Goal: Transaction & Acquisition: Purchase product/service

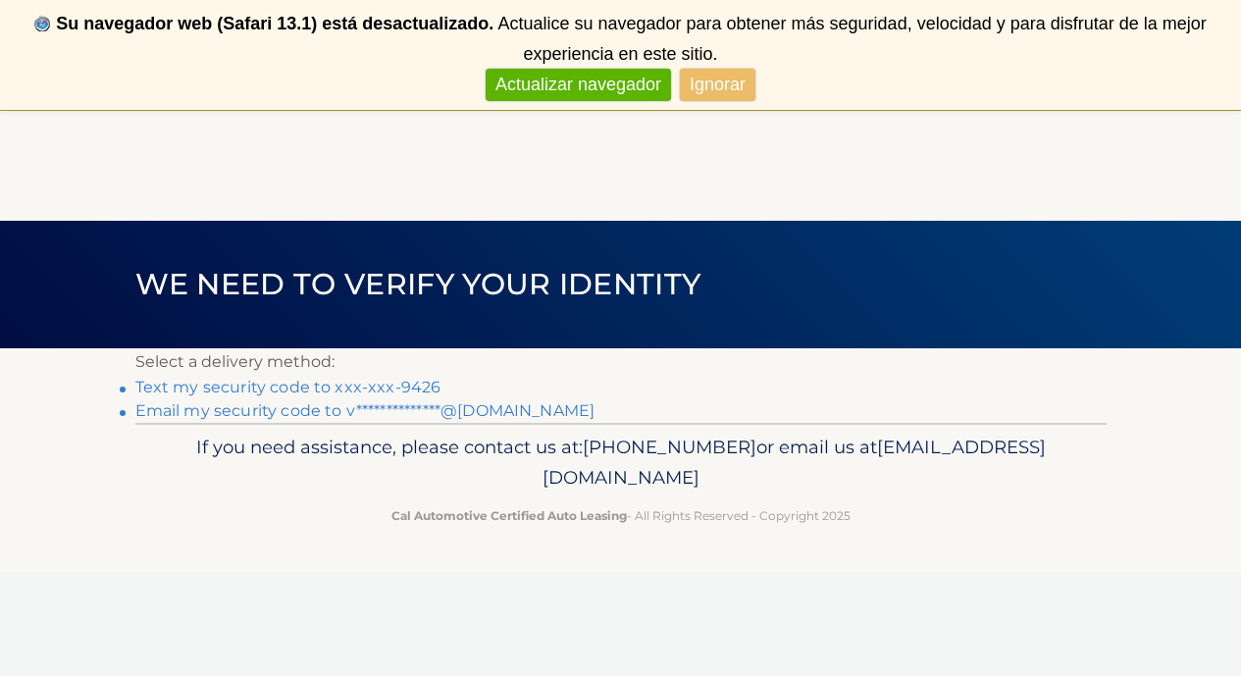
click at [222, 382] on link "Text my security code to xxx-xxx-9426" at bounding box center [288, 387] width 306 height 19
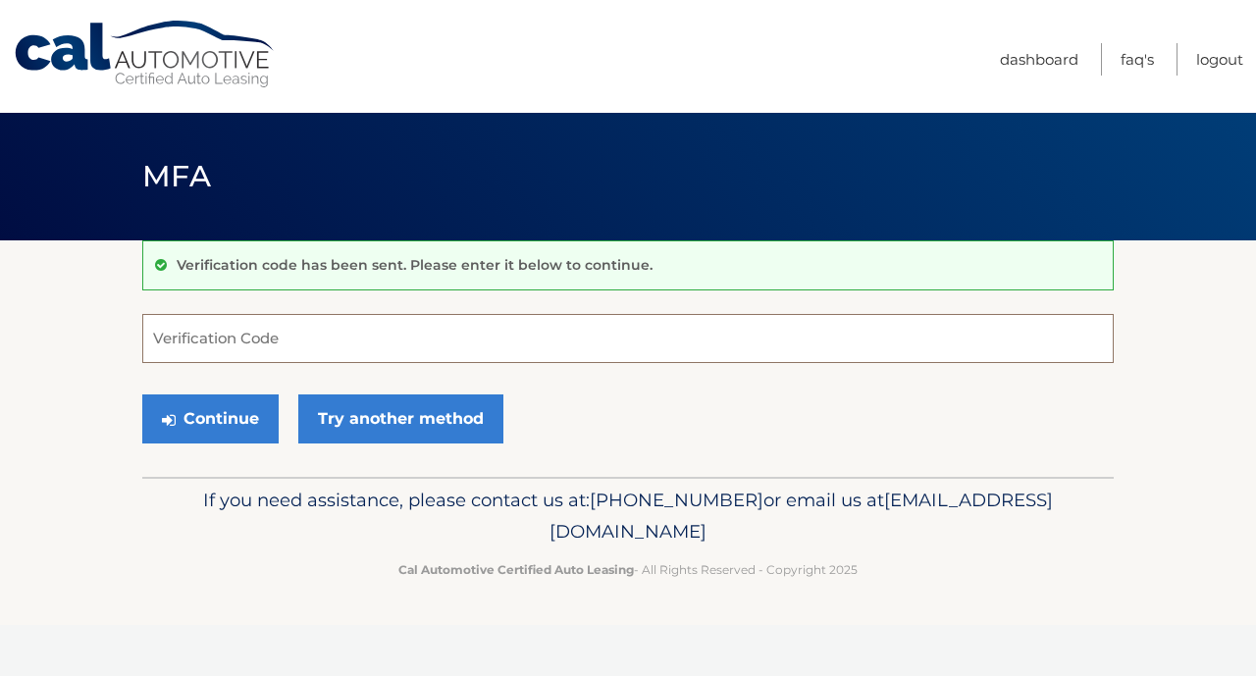
click at [224, 337] on input "Verification Code" at bounding box center [627, 338] width 971 height 49
type input "922313"
click at [189, 421] on button "Continue" at bounding box center [210, 418] width 136 height 49
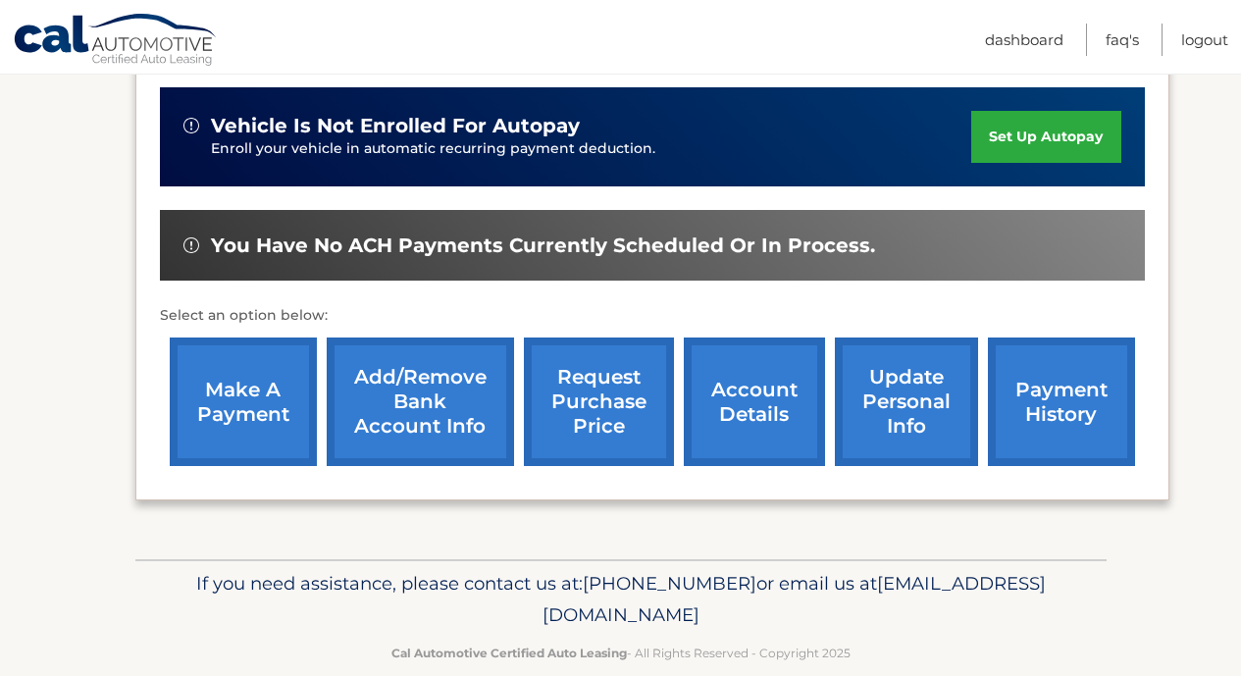
scroll to position [504, 0]
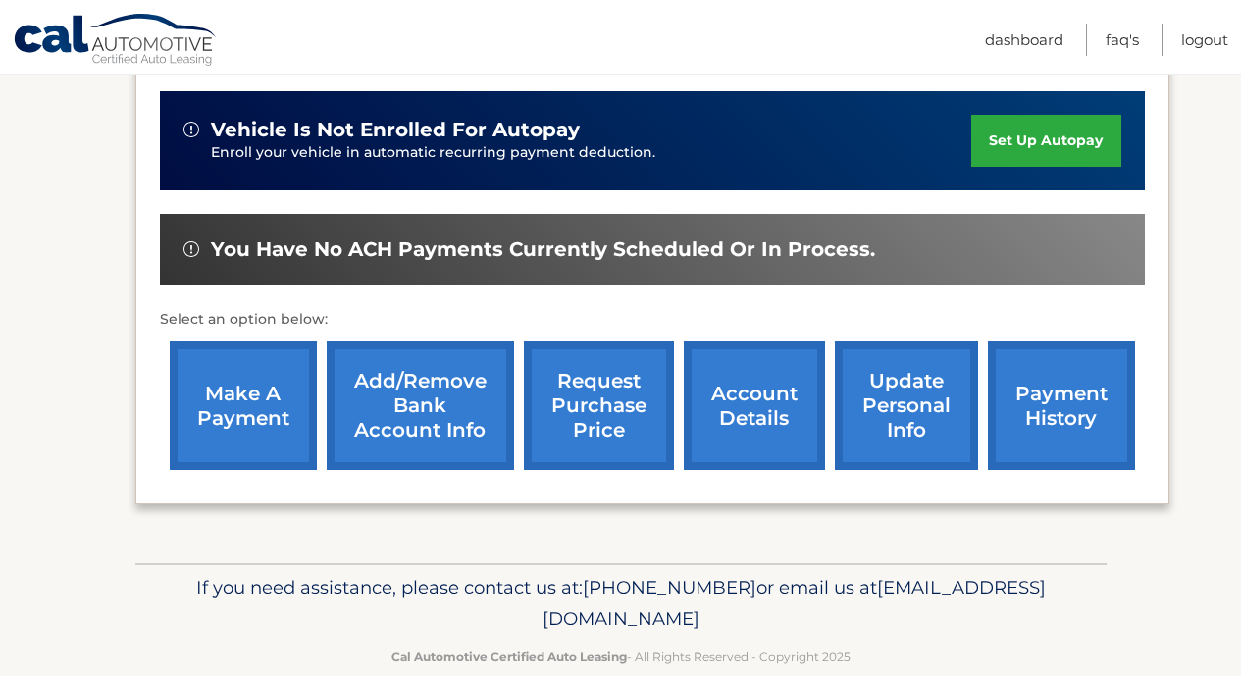
click at [252, 395] on link "make a payment" at bounding box center [243, 405] width 147 height 129
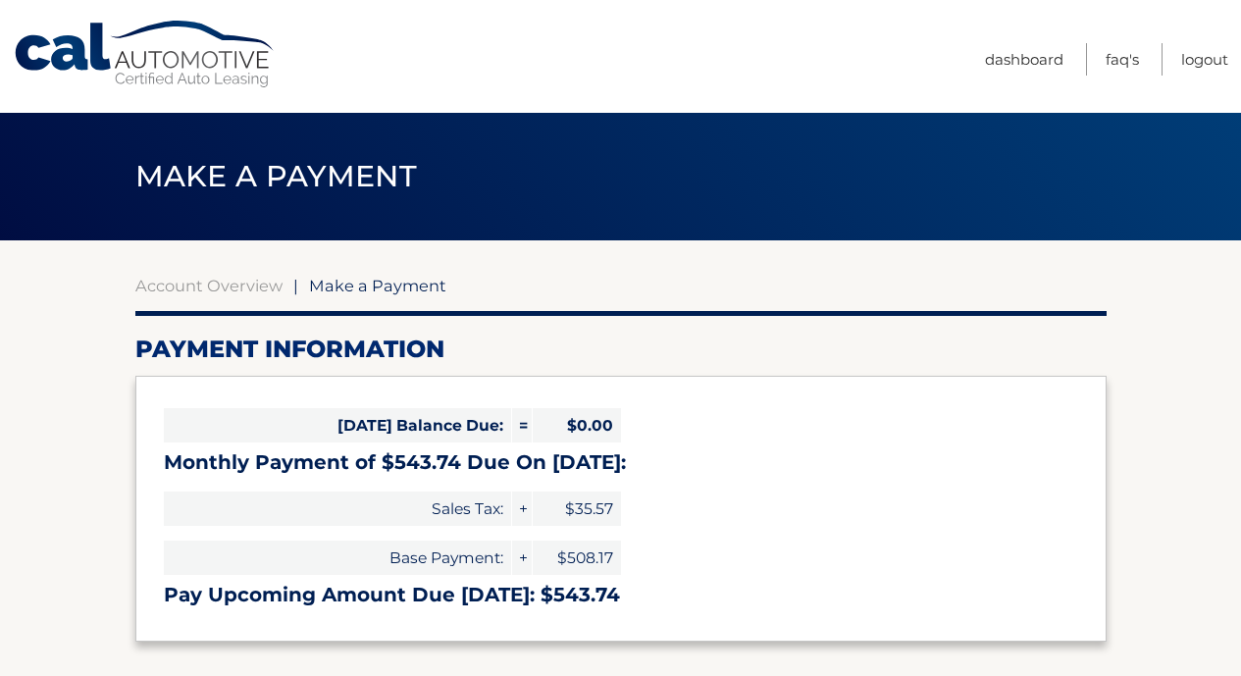
select select "NDY4N2ZmMzYtNjRkOC00YTg4LTk3NjMtNDgwMzNlZmE2YWZj"
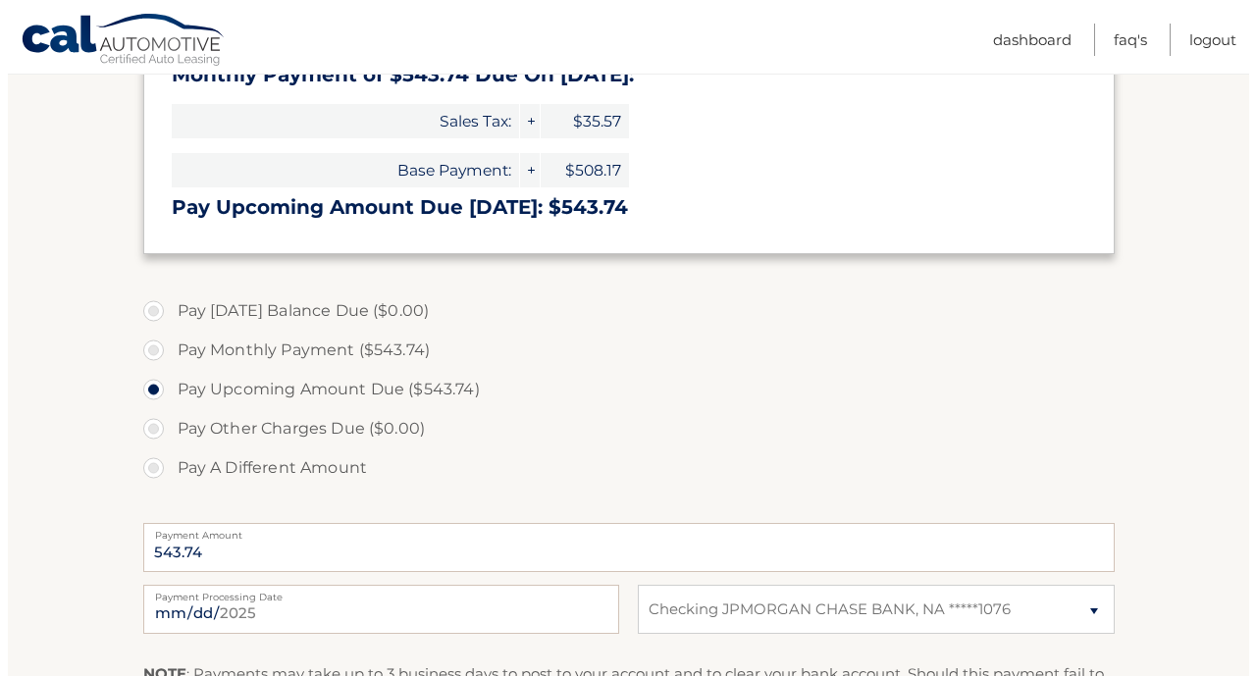
scroll to position [720, 0]
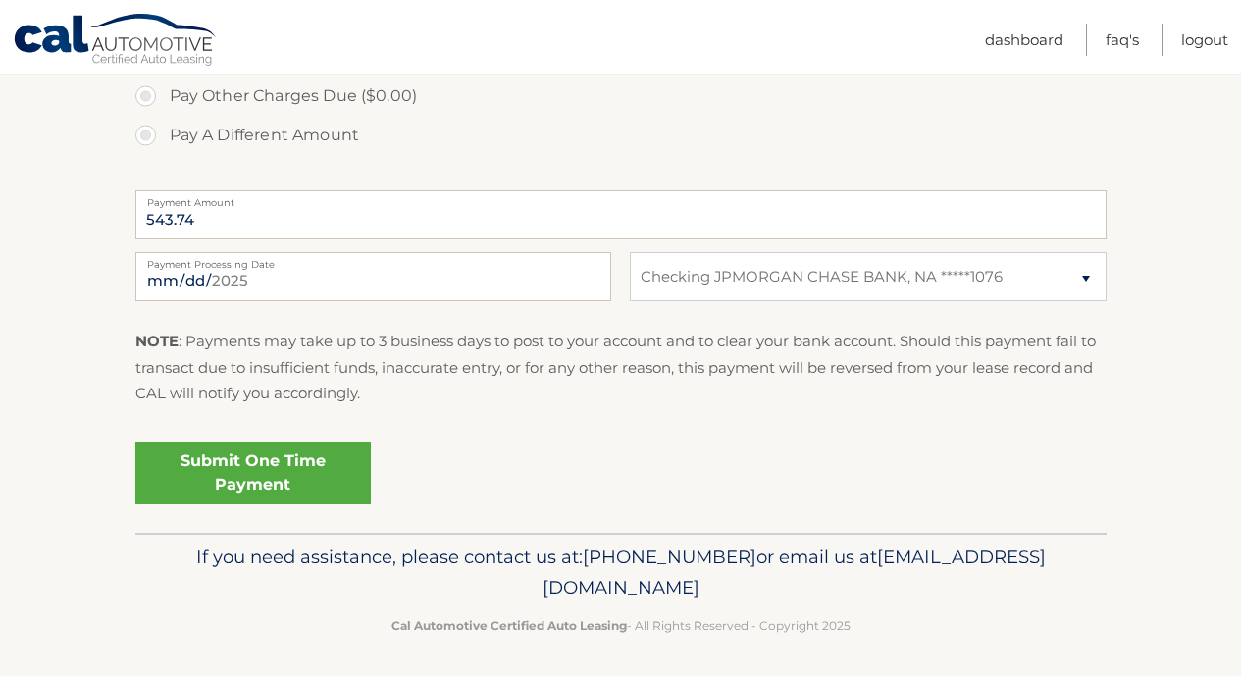
click at [278, 478] on link "Submit One Time Payment" at bounding box center [252, 472] width 235 height 63
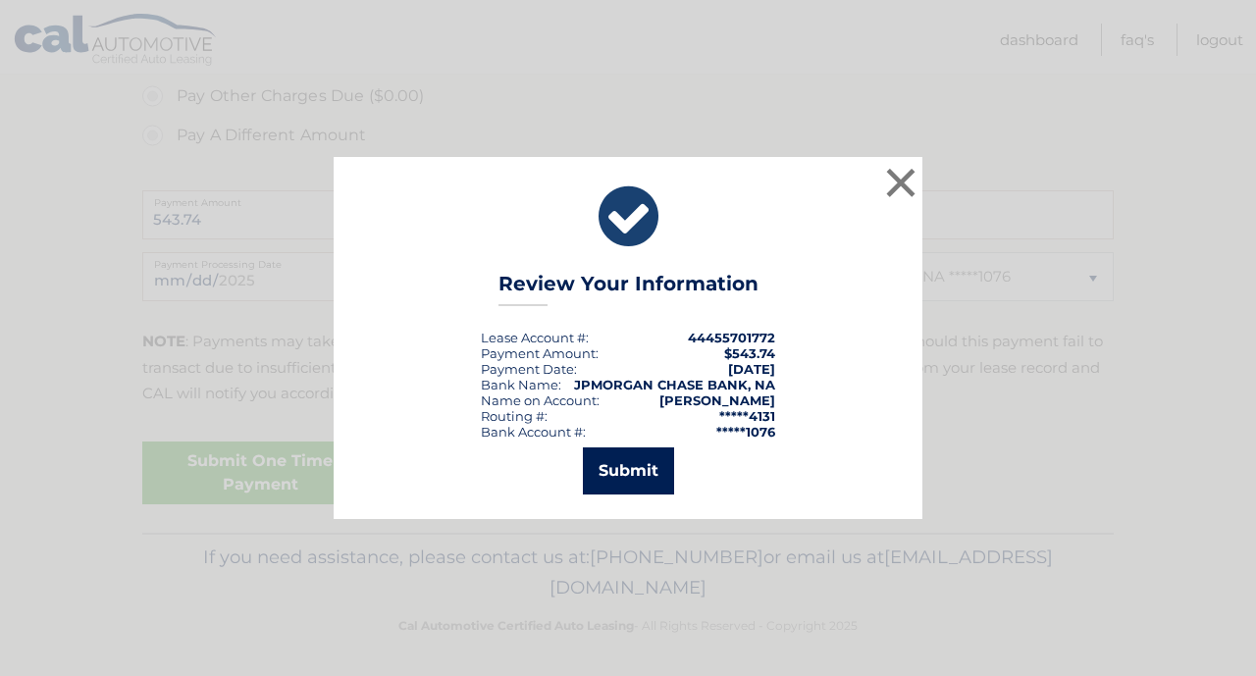
click at [638, 463] on button "Submit" at bounding box center [628, 470] width 91 height 47
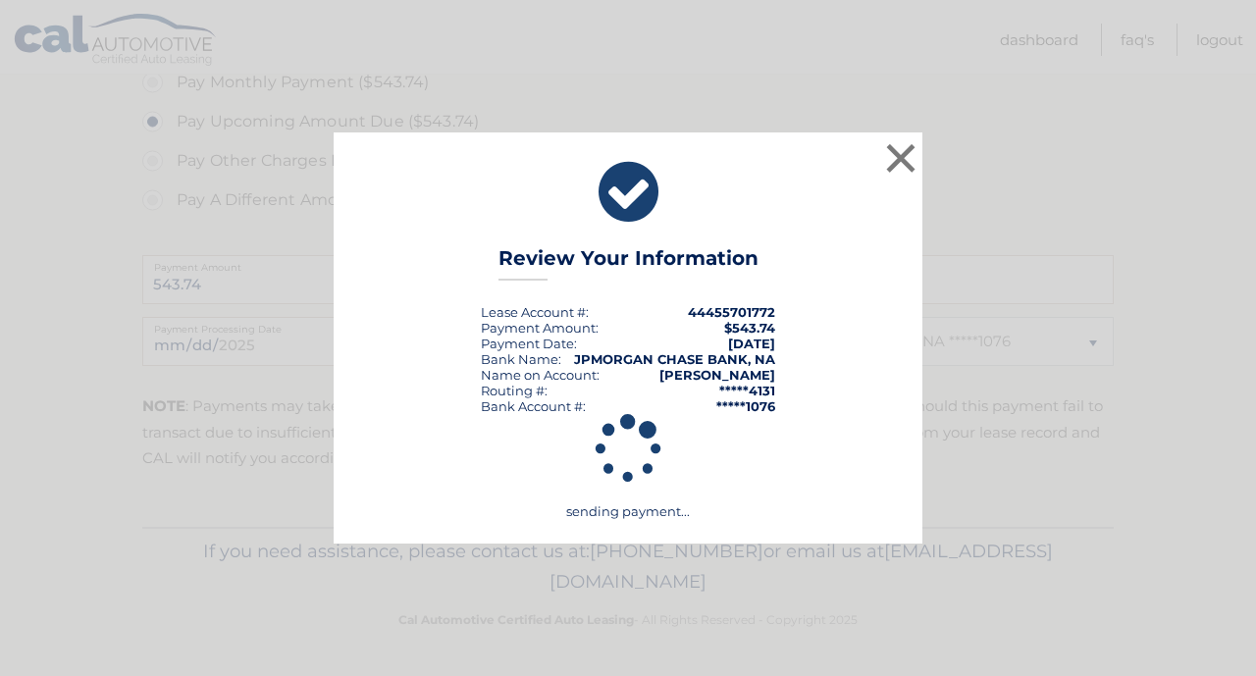
scroll to position [649, 0]
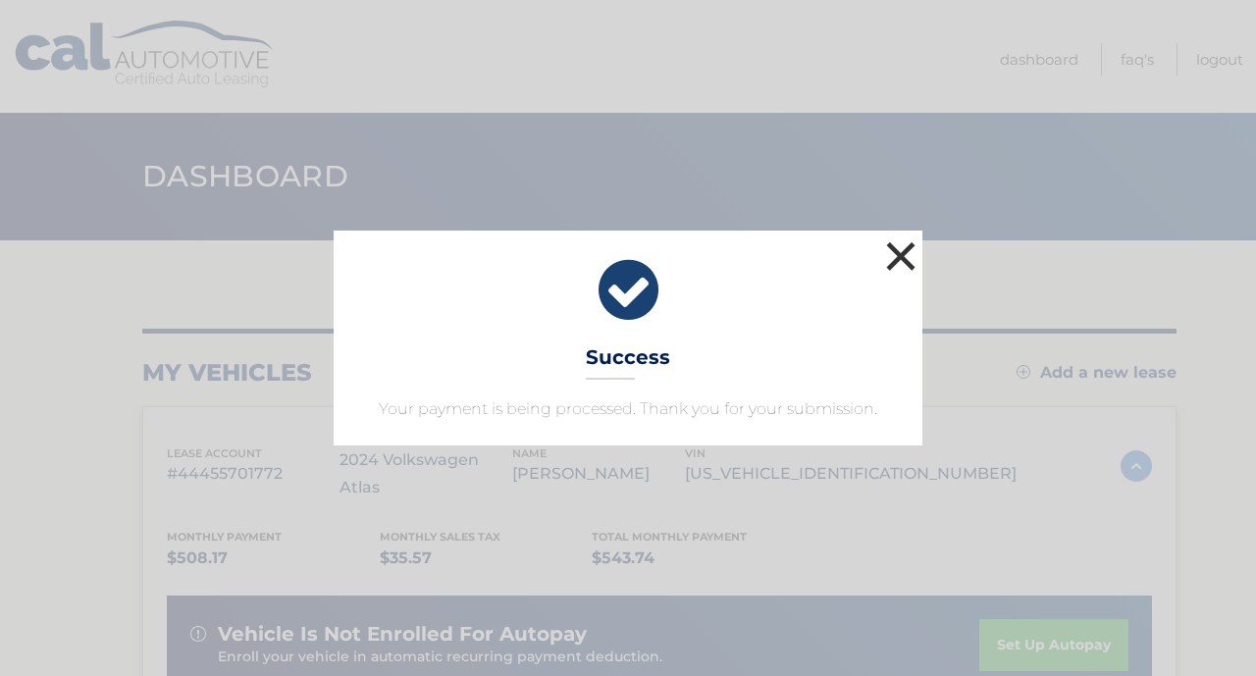
click at [906, 249] on button "×" at bounding box center [900, 255] width 39 height 39
